Goal: Task Accomplishment & Management: Use online tool/utility

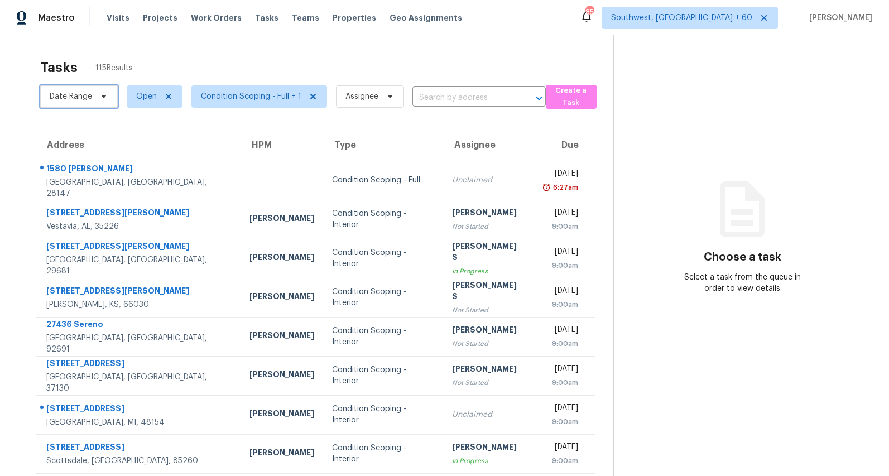
click at [80, 102] on span "Date Range" at bounding box center [71, 96] width 42 height 11
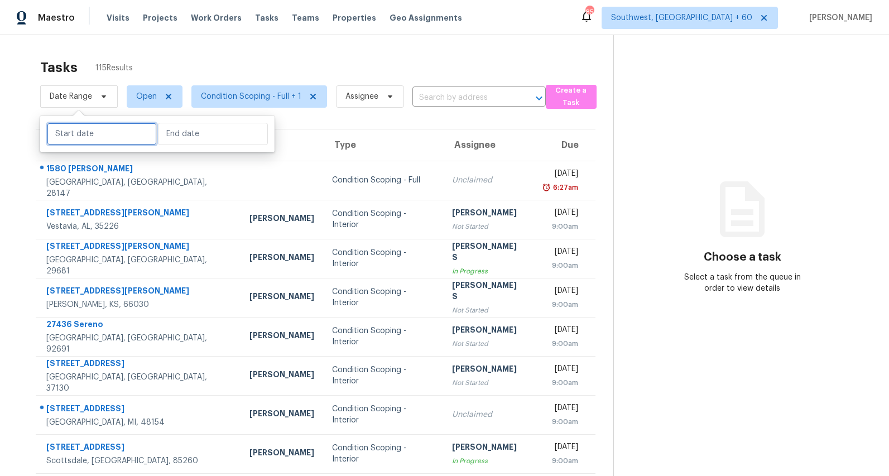
click at [76, 132] on input "text" at bounding box center [102, 134] width 110 height 22
select select "7"
select select "2025"
select select "8"
select select "2025"
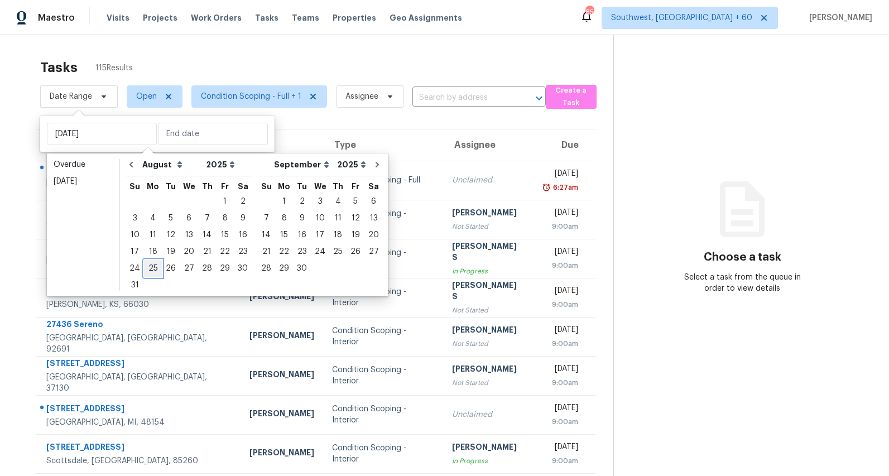
click at [150, 268] on div "25" at bounding box center [153, 269] width 18 height 16
type input "Mon, Aug 25"
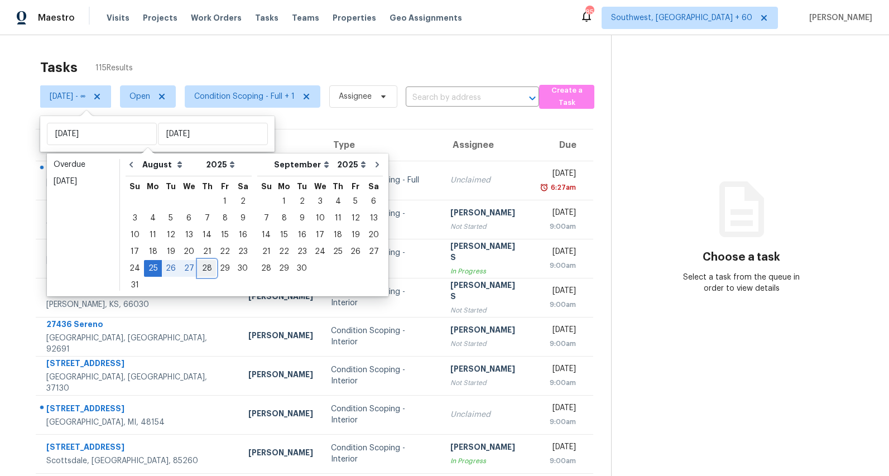
click at [200, 268] on div "28" at bounding box center [207, 269] width 18 height 16
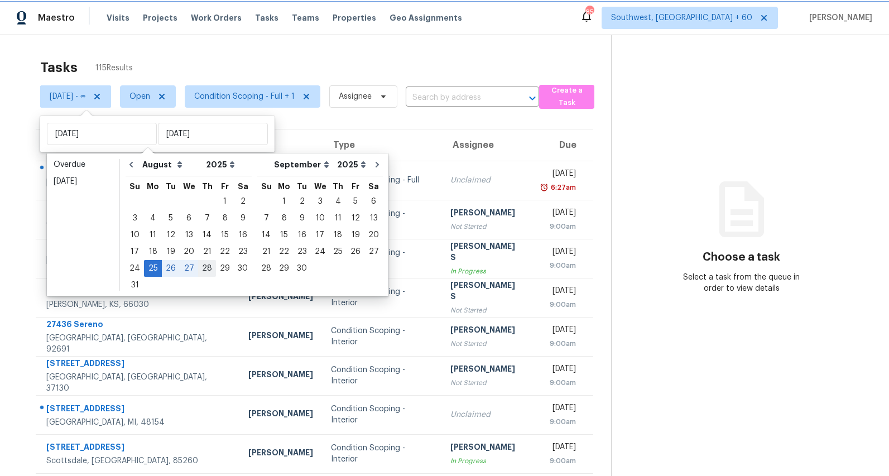
type input "Thu, Aug 28"
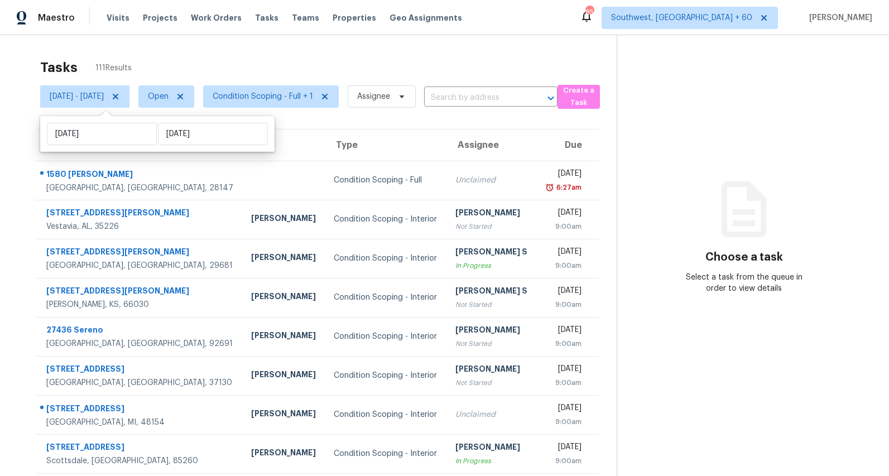
click at [142, 49] on div "Tasks 111 Results Mon, Aug 25 - Thu, Aug 28 Open Condition Scoping - Full + 1 A…" at bounding box center [444, 308] width 889 height 546
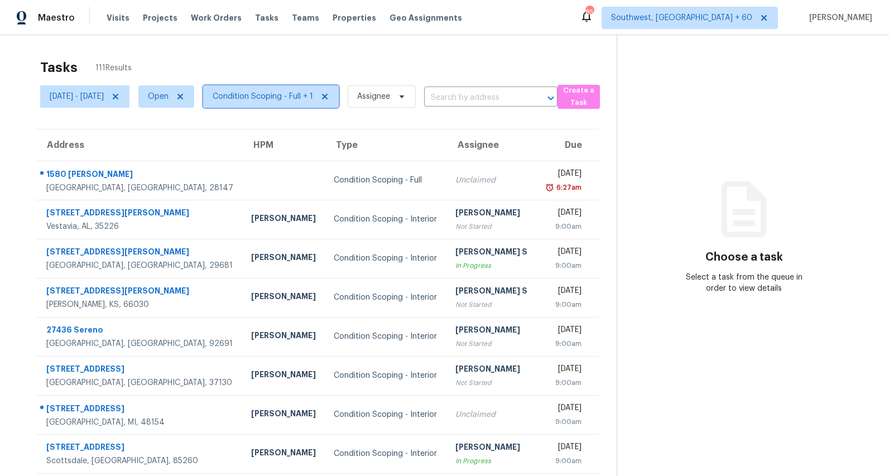
click at [297, 103] on span "Condition Scoping - Full + 1" at bounding box center [271, 96] width 136 height 22
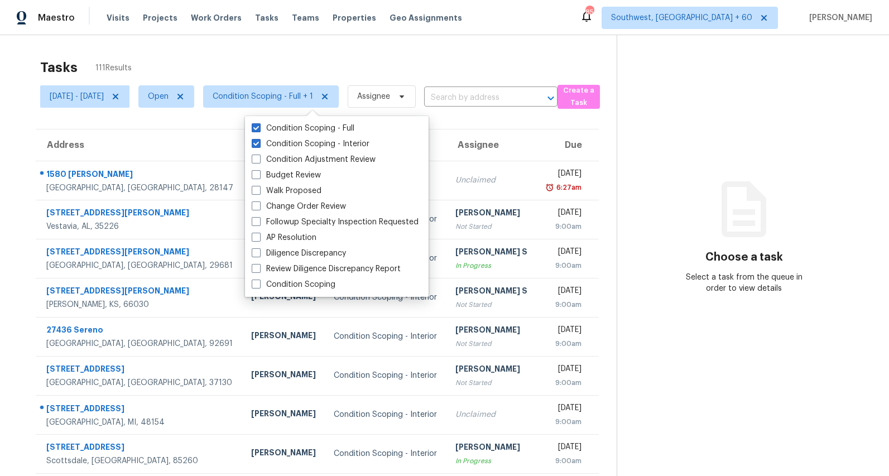
click at [177, 55] on div "Tasks 111 Results" at bounding box center [328, 67] width 577 height 29
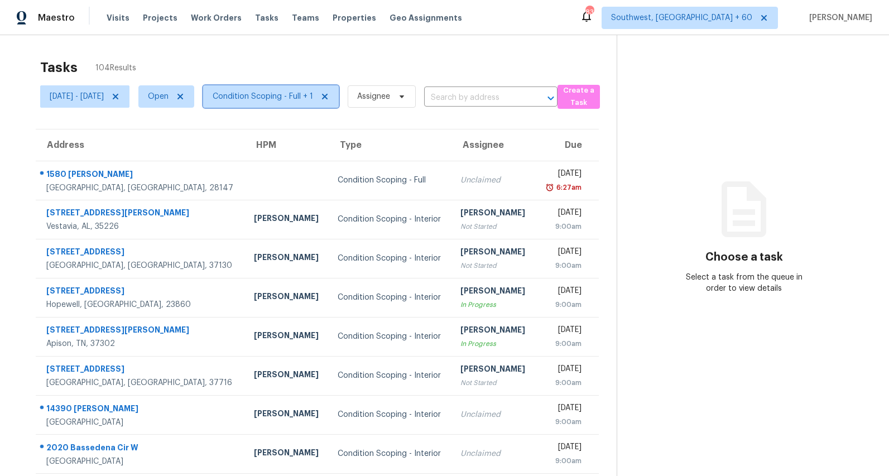
click at [271, 104] on span "Condition Scoping - Full + 1" at bounding box center [271, 96] width 136 height 22
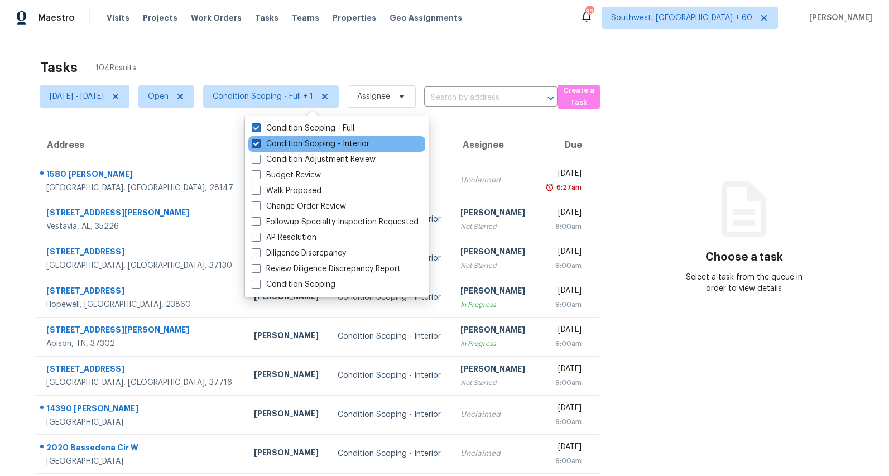
click at [281, 149] on label "Condition Scoping - Interior" at bounding box center [311, 143] width 118 height 11
click at [259, 146] on input "Condition Scoping - Interior" at bounding box center [255, 141] width 7 height 7
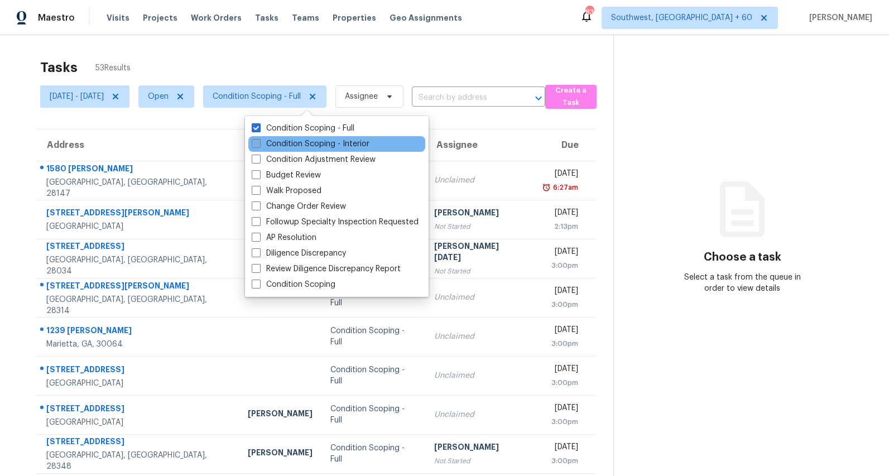
click at [334, 147] on label "Condition Scoping - Interior" at bounding box center [311, 143] width 118 height 11
click at [259, 146] on input "Condition Scoping - Interior" at bounding box center [255, 141] width 7 height 7
checkbox input "true"
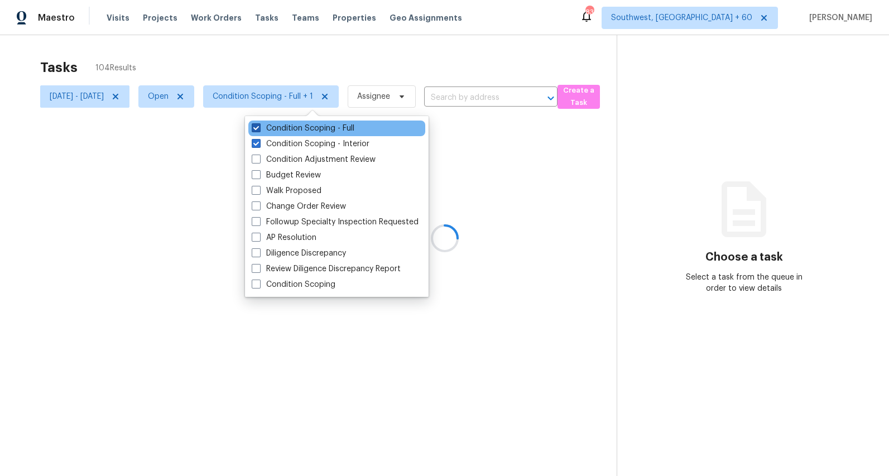
click at [313, 131] on label "Condition Scoping - Full" at bounding box center [303, 128] width 103 height 11
click at [259, 130] on input "Condition Scoping - Full" at bounding box center [255, 126] width 7 height 7
checkbox input "false"
click at [244, 57] on div at bounding box center [444, 238] width 889 height 476
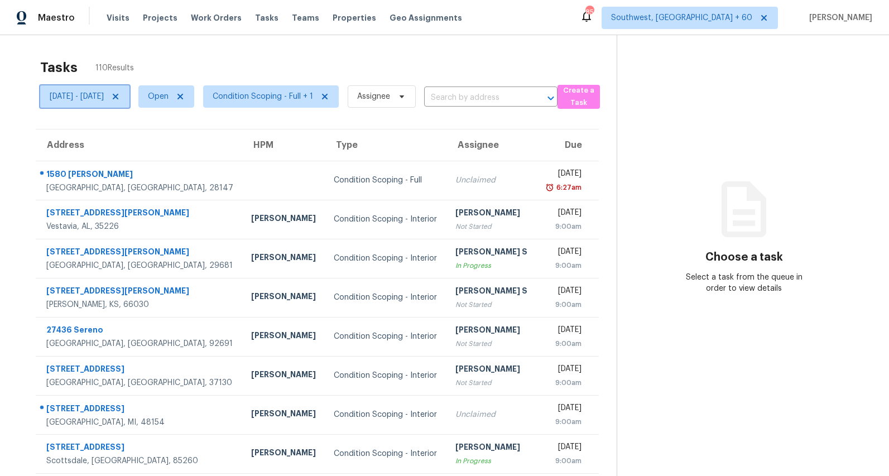
click at [90, 100] on span "Mon, Aug 25 - Thu, Aug 28" at bounding box center [77, 96] width 54 height 11
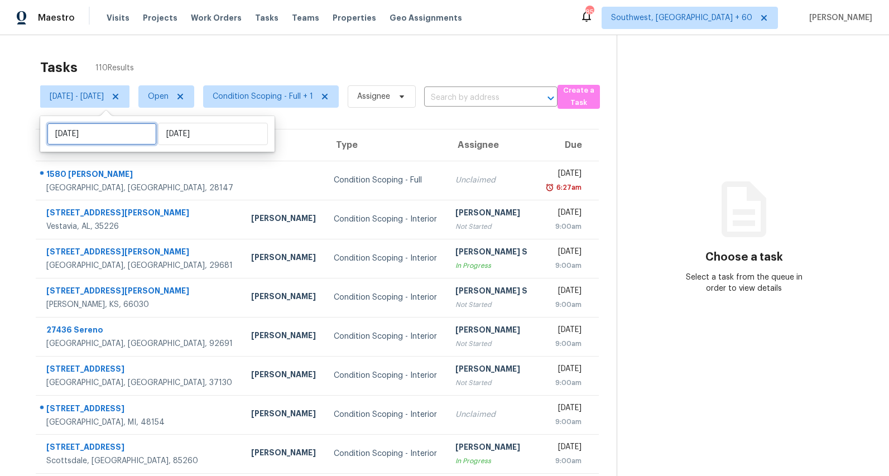
click at [110, 138] on input "Mon, Aug 25" at bounding box center [102, 134] width 110 height 22
select select "7"
select select "2025"
select select "8"
select select "2025"
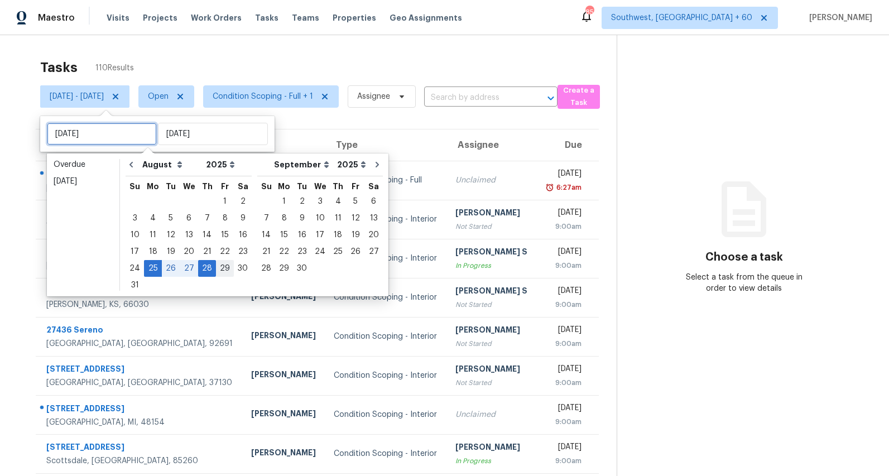
type input "Fri, Aug 29"
click at [218, 267] on div "29" at bounding box center [225, 269] width 18 height 16
type input "Fri, Aug 29"
type input "Thu, Aug 28"
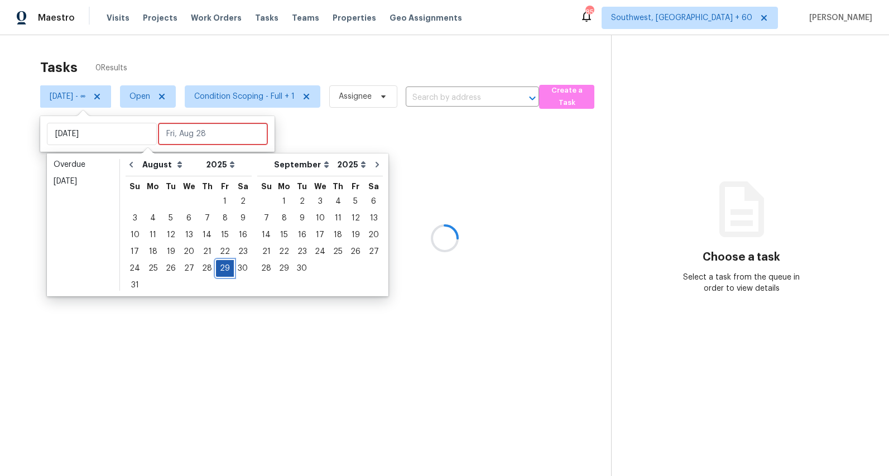
click at [218, 267] on div "29" at bounding box center [225, 269] width 18 height 16
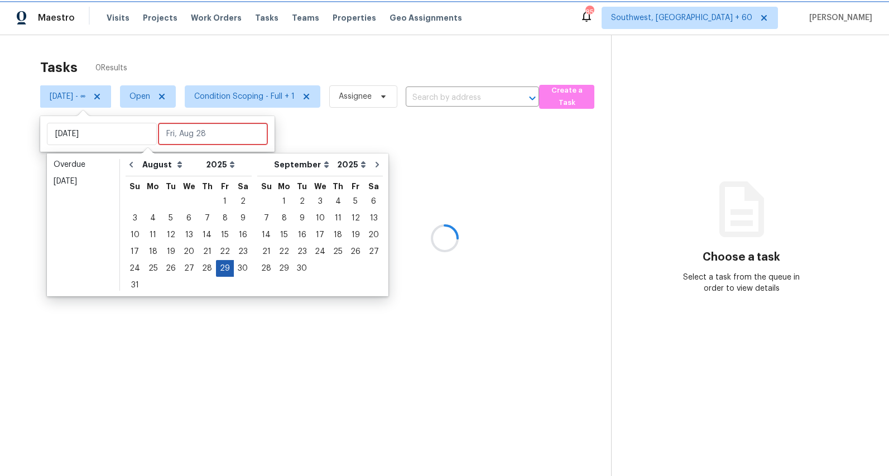
type input "Fri, Aug 29"
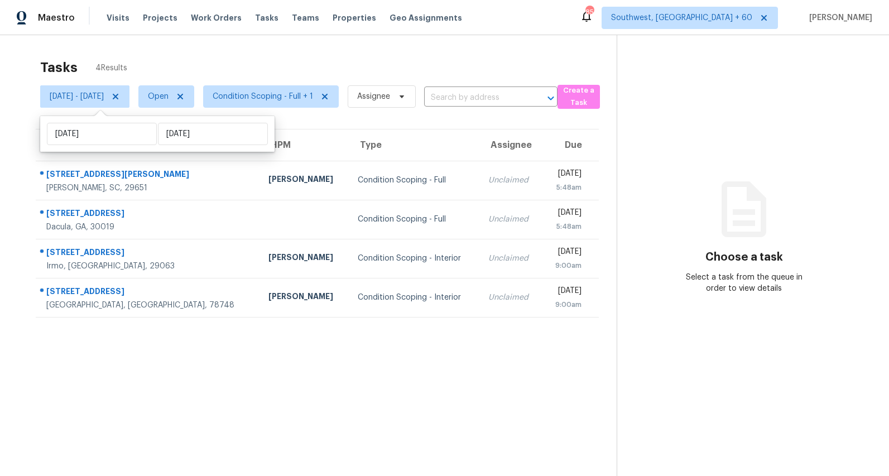
click at [154, 55] on div "Tasks 4 Results" at bounding box center [328, 67] width 577 height 29
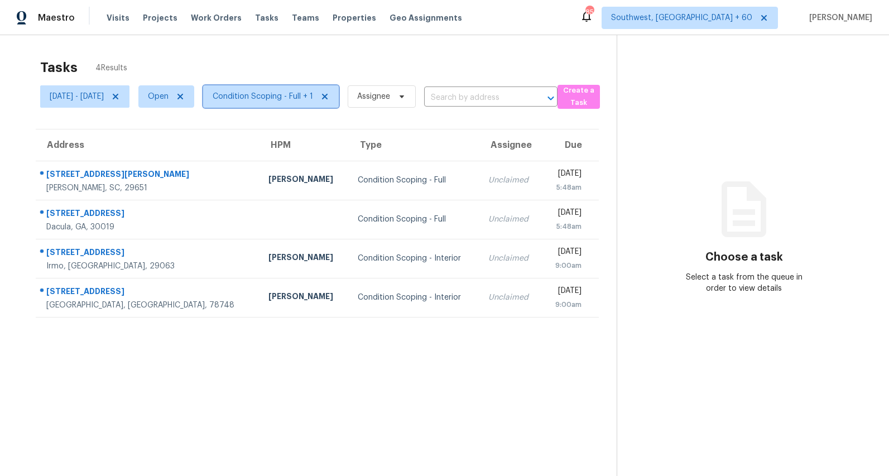
click at [313, 94] on span "Condition Scoping - Full + 1" at bounding box center [263, 96] width 100 height 11
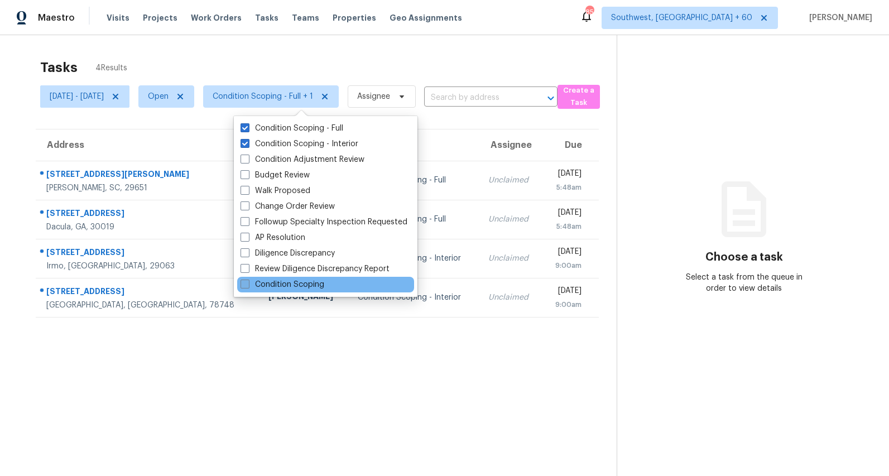
click at [278, 283] on label "Condition Scoping" at bounding box center [283, 284] width 84 height 11
click at [248, 283] on input "Condition Scoping" at bounding box center [244, 282] width 7 height 7
checkbox input "true"
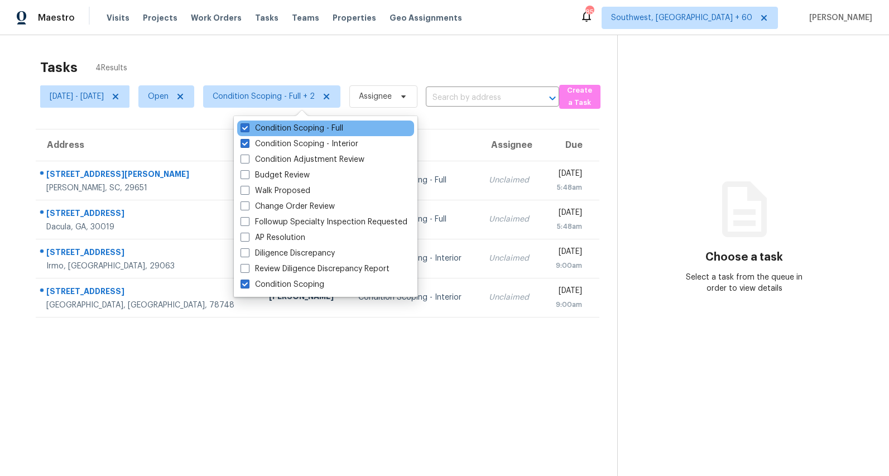
click at [283, 135] on div "Condition Scoping - Full" at bounding box center [325, 129] width 177 height 16
click at [277, 130] on label "Condition Scoping - Full" at bounding box center [292, 128] width 103 height 11
click at [248, 130] on input "Condition Scoping - Full" at bounding box center [244, 126] width 7 height 7
checkbox input "false"
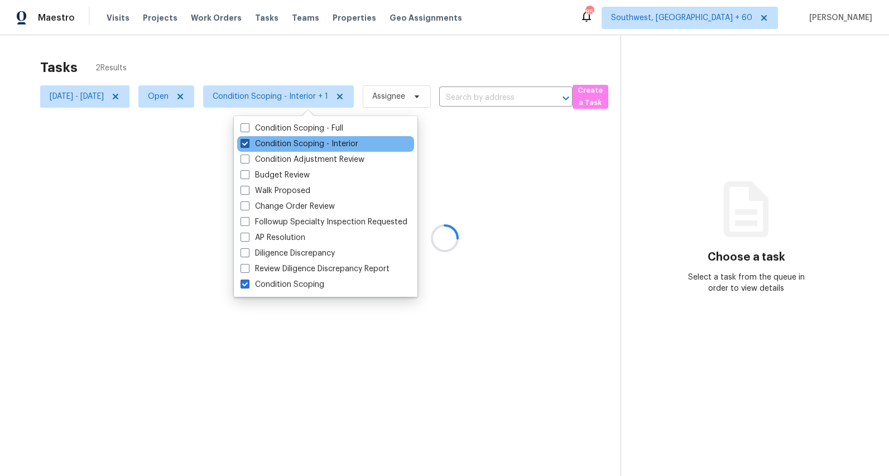
click at [277, 142] on label "Condition Scoping - Interior" at bounding box center [300, 143] width 118 height 11
click at [248, 142] on input "Condition Scoping - Interior" at bounding box center [244, 141] width 7 height 7
checkbox input "false"
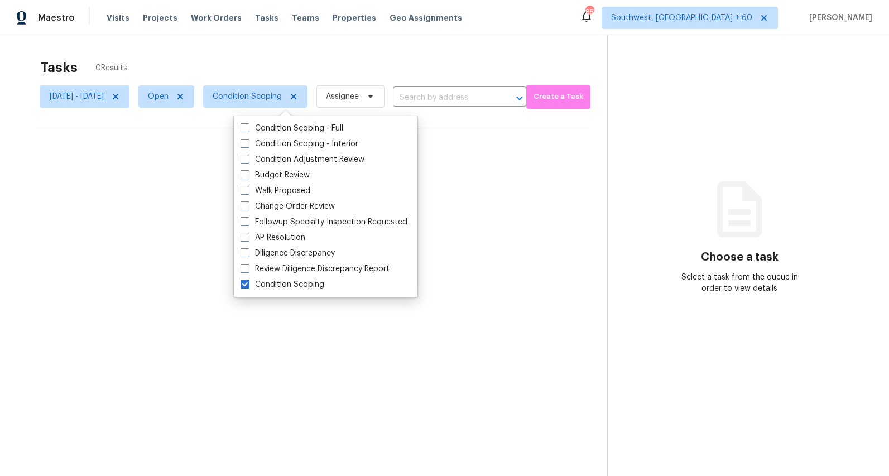
click at [164, 63] on div "Tasks 0 Results" at bounding box center [323, 67] width 567 height 29
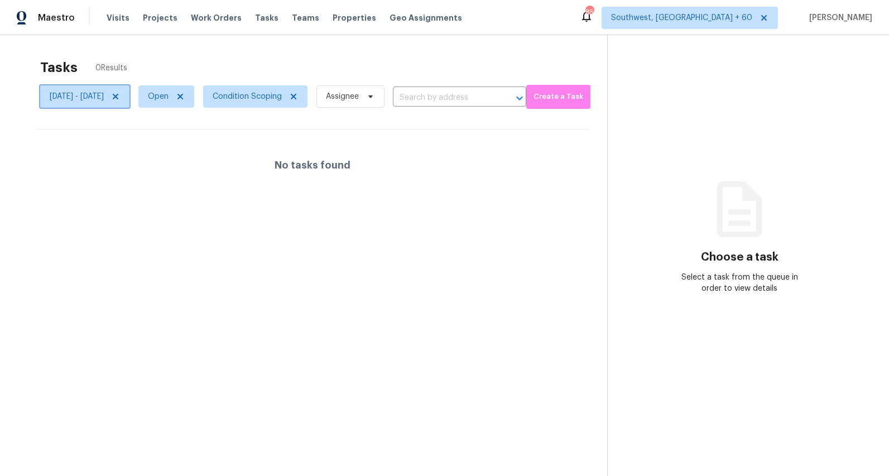
click at [120, 99] on icon at bounding box center [115, 96] width 9 height 9
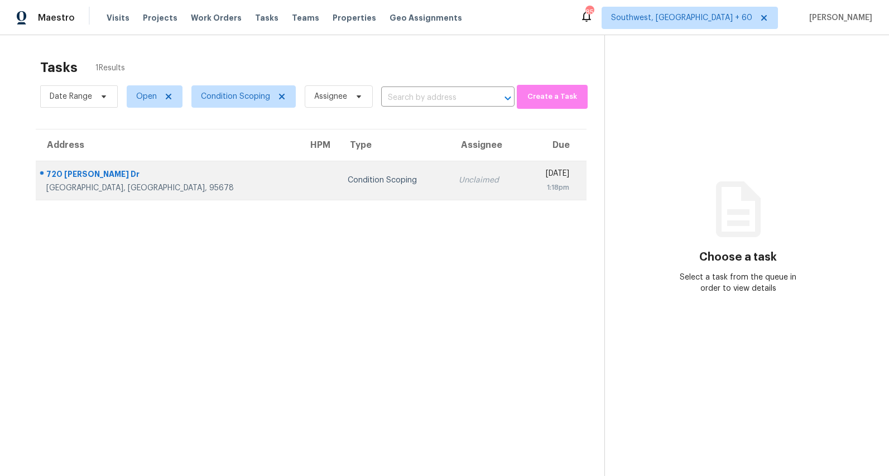
click at [348, 175] on div "Condition Scoping" at bounding box center [394, 180] width 93 height 11
